Goal: Find specific page/section: Find specific page/section

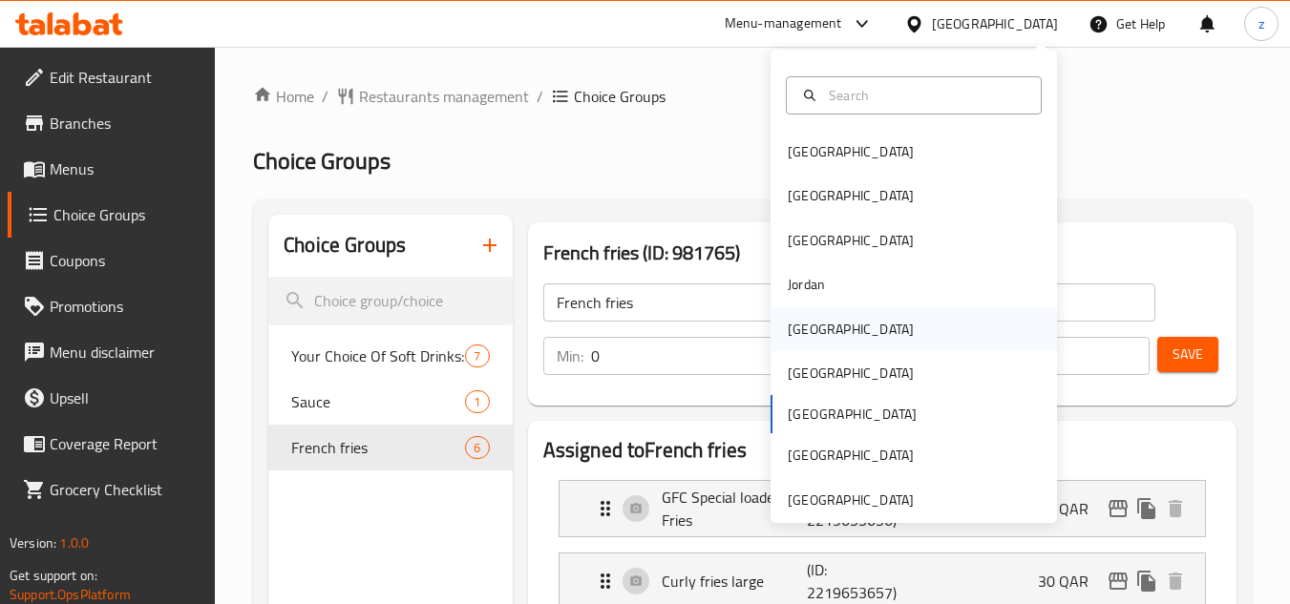
click at [821, 340] on div "[GEOGRAPHIC_DATA]" at bounding box center [850, 329] width 157 height 44
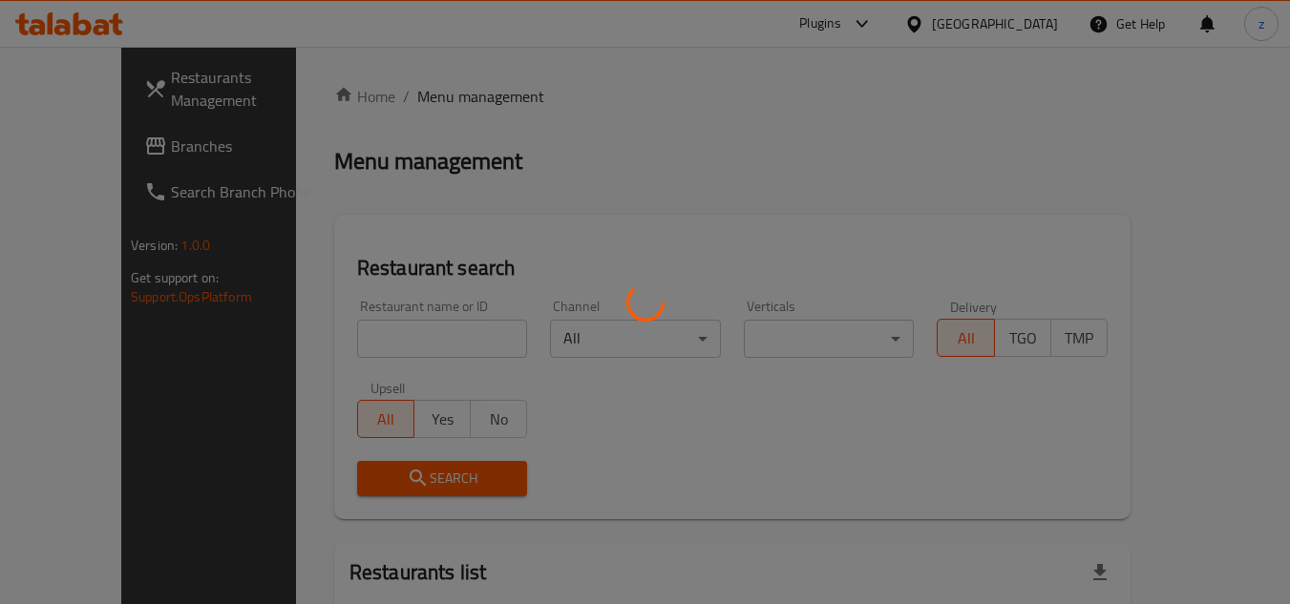
click at [597, 165] on div at bounding box center [645, 302] width 1290 height 604
click at [35, 156] on div at bounding box center [645, 302] width 1290 height 604
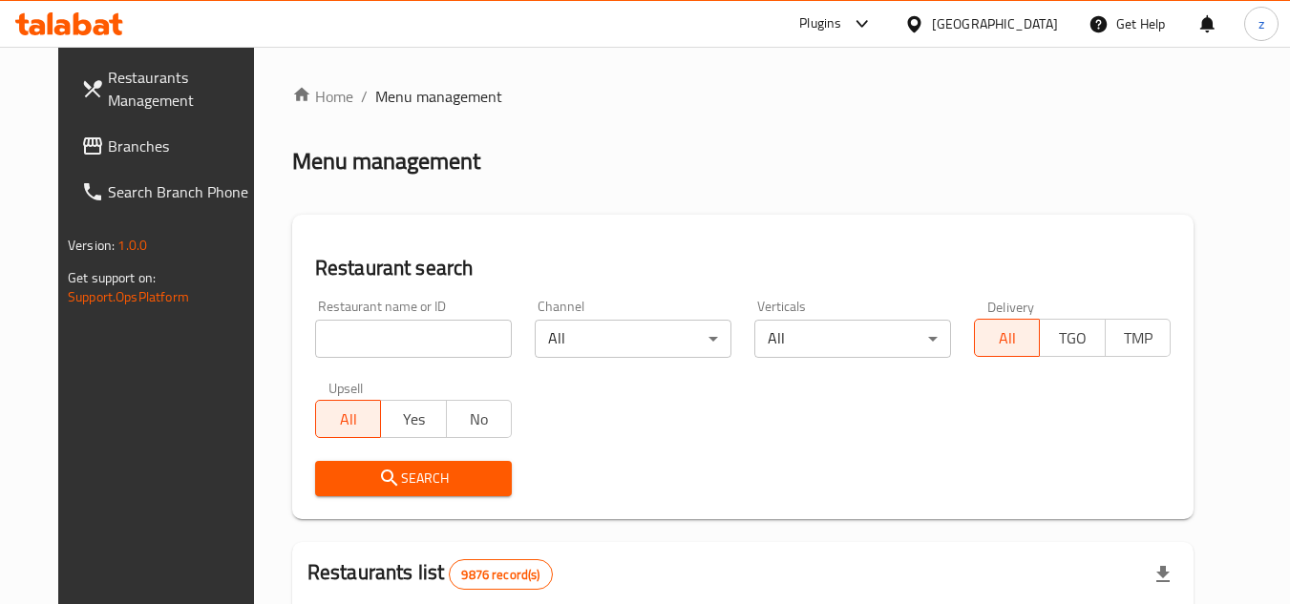
drag, startPoint x: 35, startPoint y: 156, endPoint x: 61, endPoint y: 158, distance: 25.8
click at [81, 156] on icon at bounding box center [92, 146] width 23 height 23
click at [842, 21] on div "Menu-management" at bounding box center [783, 23] width 117 height 23
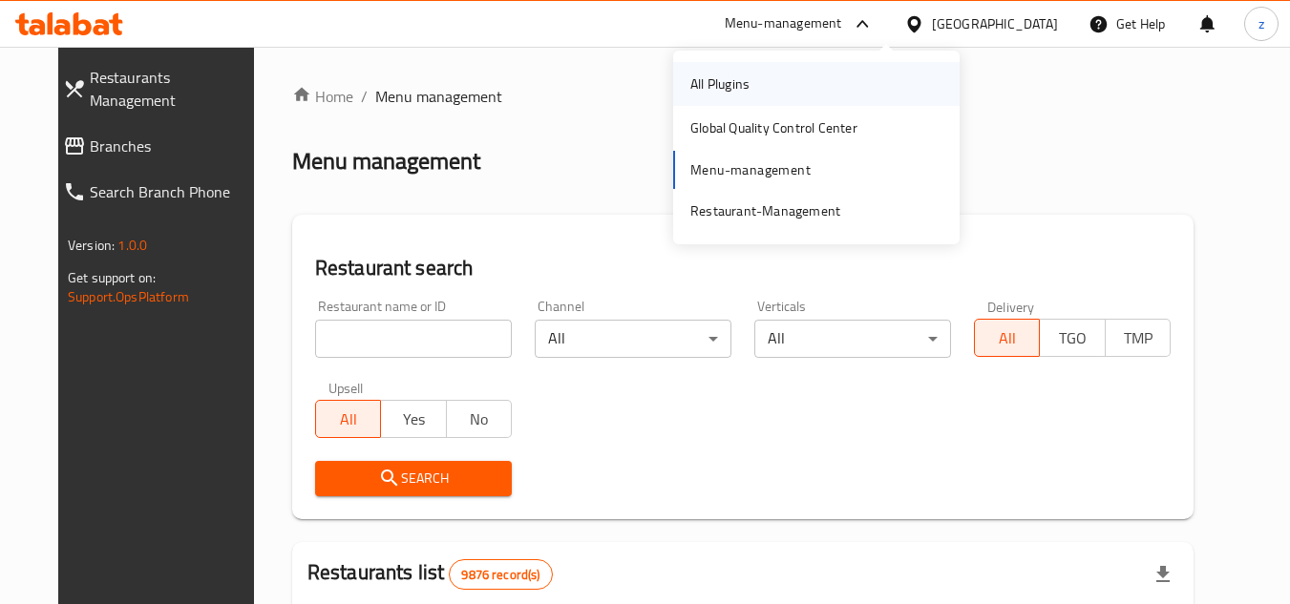
click at [711, 94] on div "All Plugins" at bounding box center [719, 84] width 59 height 21
